Goal: Transaction & Acquisition: Purchase product/service

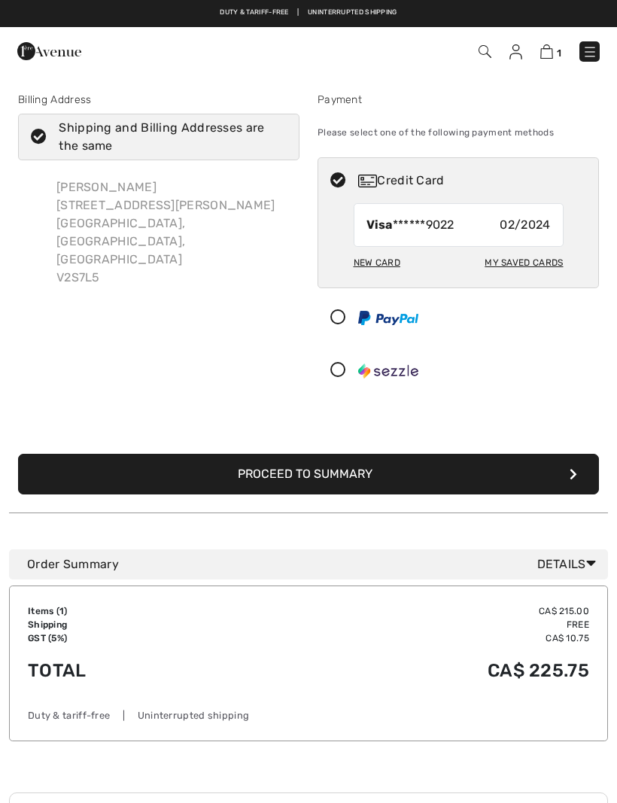
click at [379, 263] on div "New Card" at bounding box center [377, 263] width 47 height 26
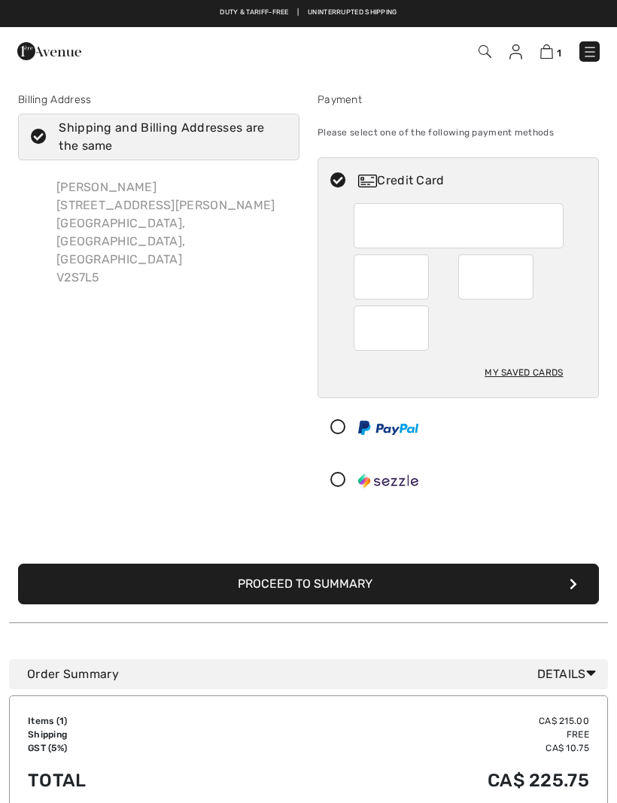
click at [525, 272] on div at bounding box center [495, 276] width 75 height 45
radio input "true"
click at [574, 587] on icon "submit" at bounding box center [574, 584] width 8 height 12
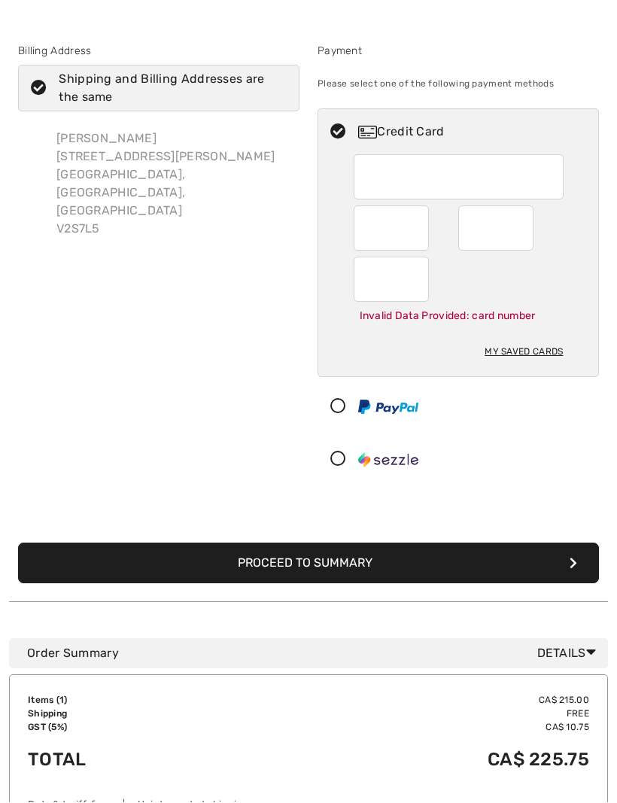
click at [497, 565] on button "Proceed to Summary" at bounding box center [308, 563] width 581 height 41
click at [576, 565] on icon "submit" at bounding box center [574, 563] width 8 height 12
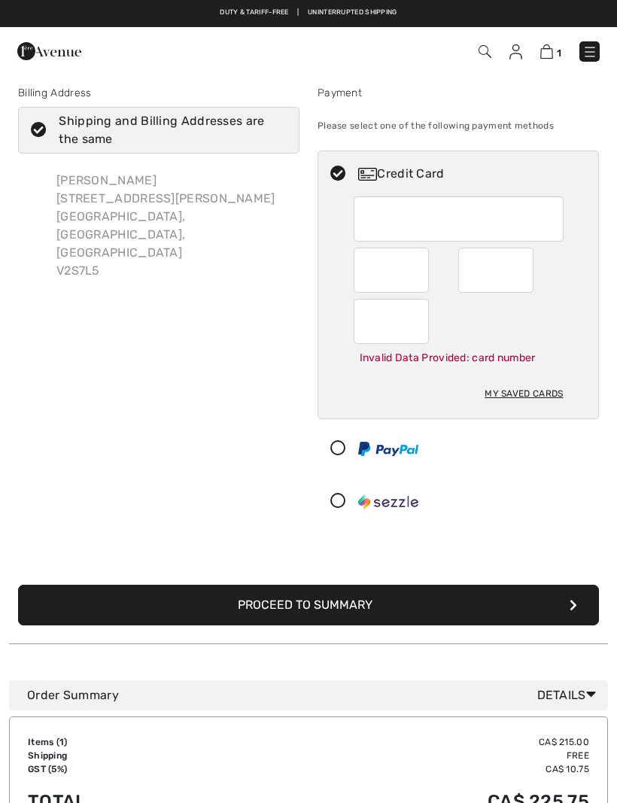
scroll to position [0, 0]
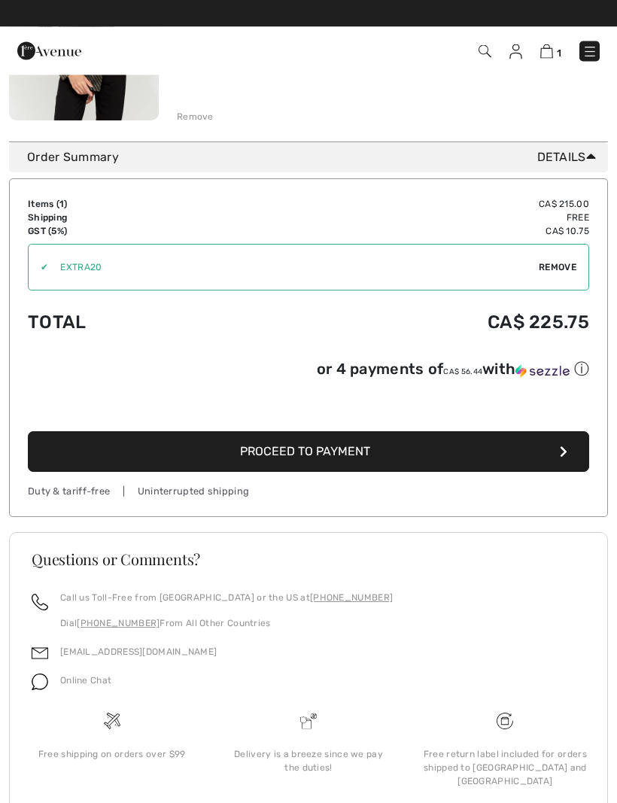
scroll to position [326, 0]
click at [564, 454] on icon "button" at bounding box center [564, 452] width 8 height 12
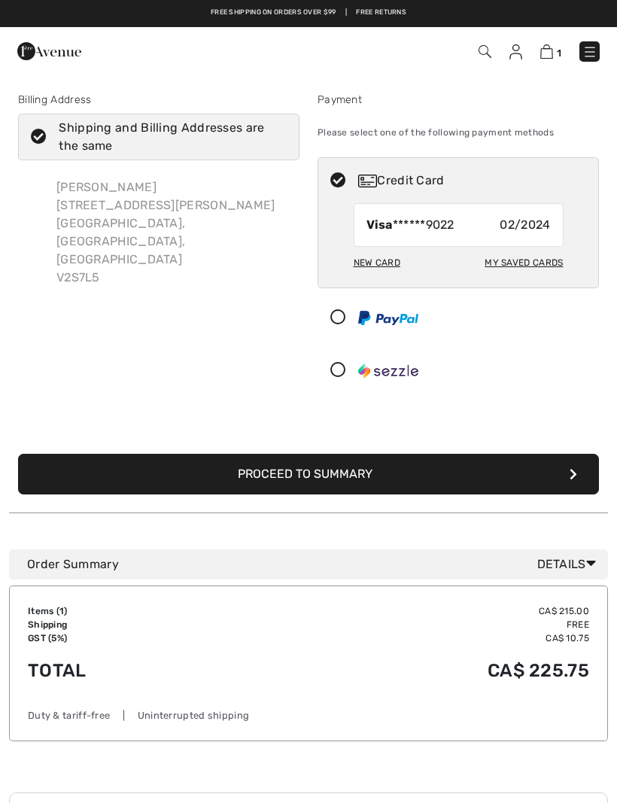
click at [382, 263] on div "New Card" at bounding box center [377, 263] width 47 height 26
radio input "true"
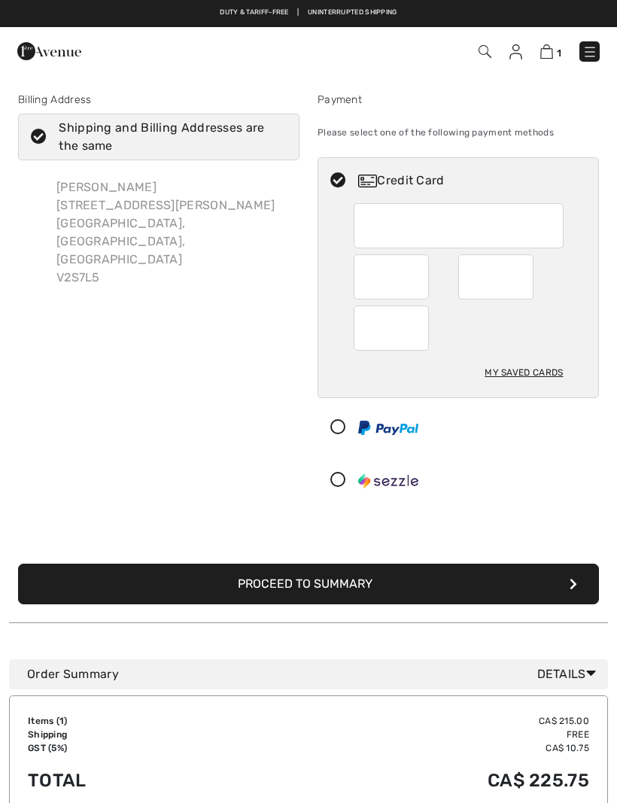
click at [574, 586] on icon "submit" at bounding box center [574, 584] width 8 height 12
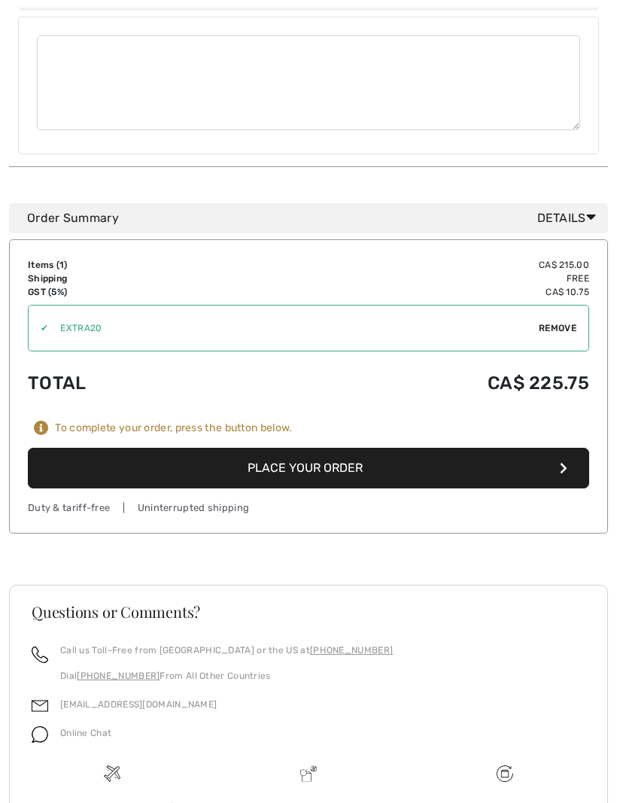
scroll to position [679, 0]
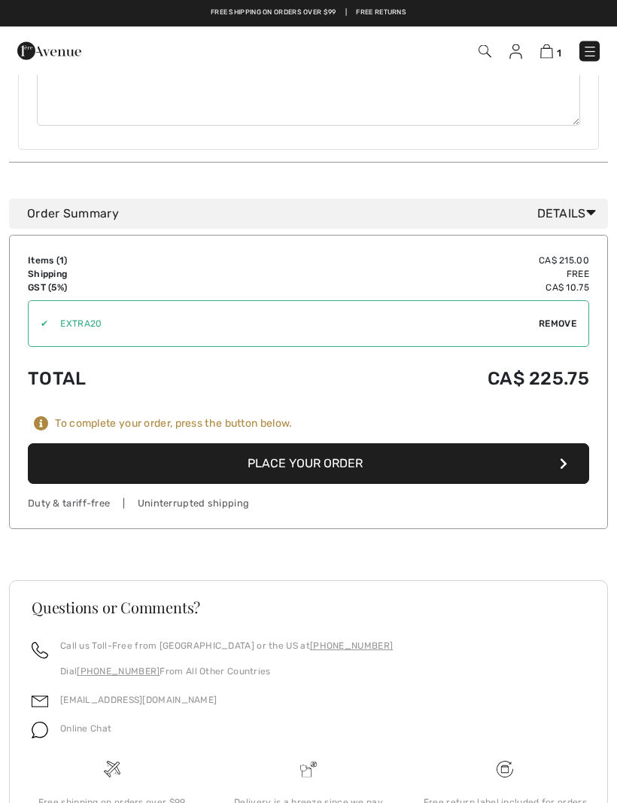
click at [563, 458] on icon "button" at bounding box center [564, 464] width 8 height 12
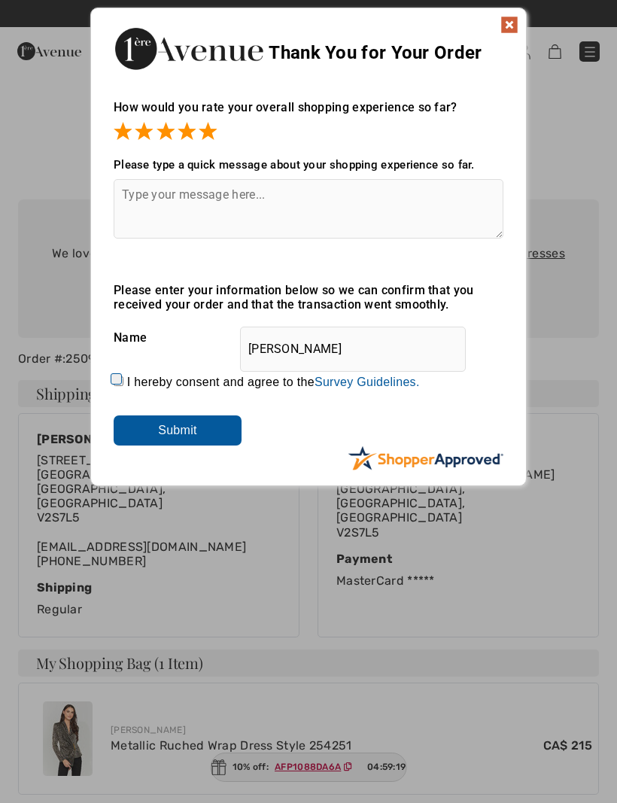
click at [510, 22] on img at bounding box center [509, 25] width 18 height 18
